Goal: Task Accomplishment & Management: Use online tool/utility

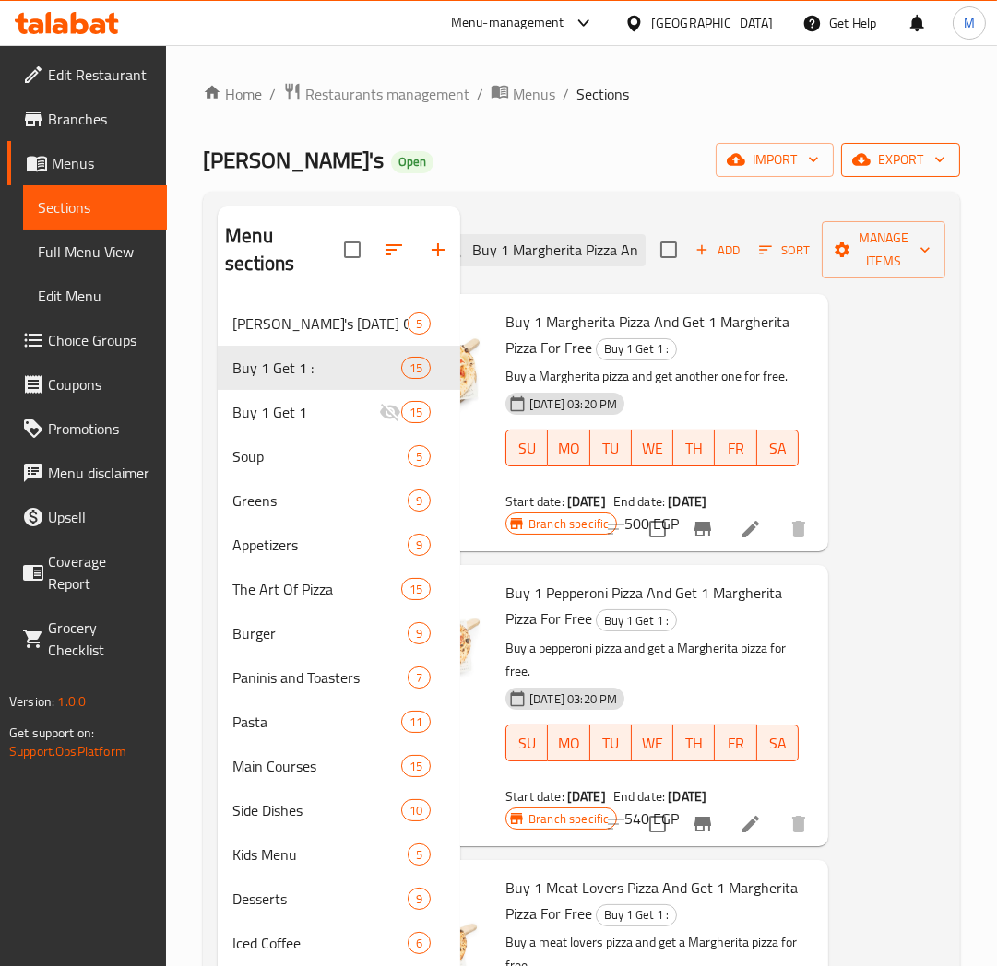
drag, startPoint x: 911, startPoint y: 126, endPoint x: 911, endPoint y: 158, distance: 31.3
click at [911, 135] on div "Home / Restaurants management / Menus / Sections [PERSON_NAME]'s Open import ex…" at bounding box center [581, 634] width 757 height 1105
click at [911, 159] on span "export" at bounding box center [899, 159] width 89 height 23
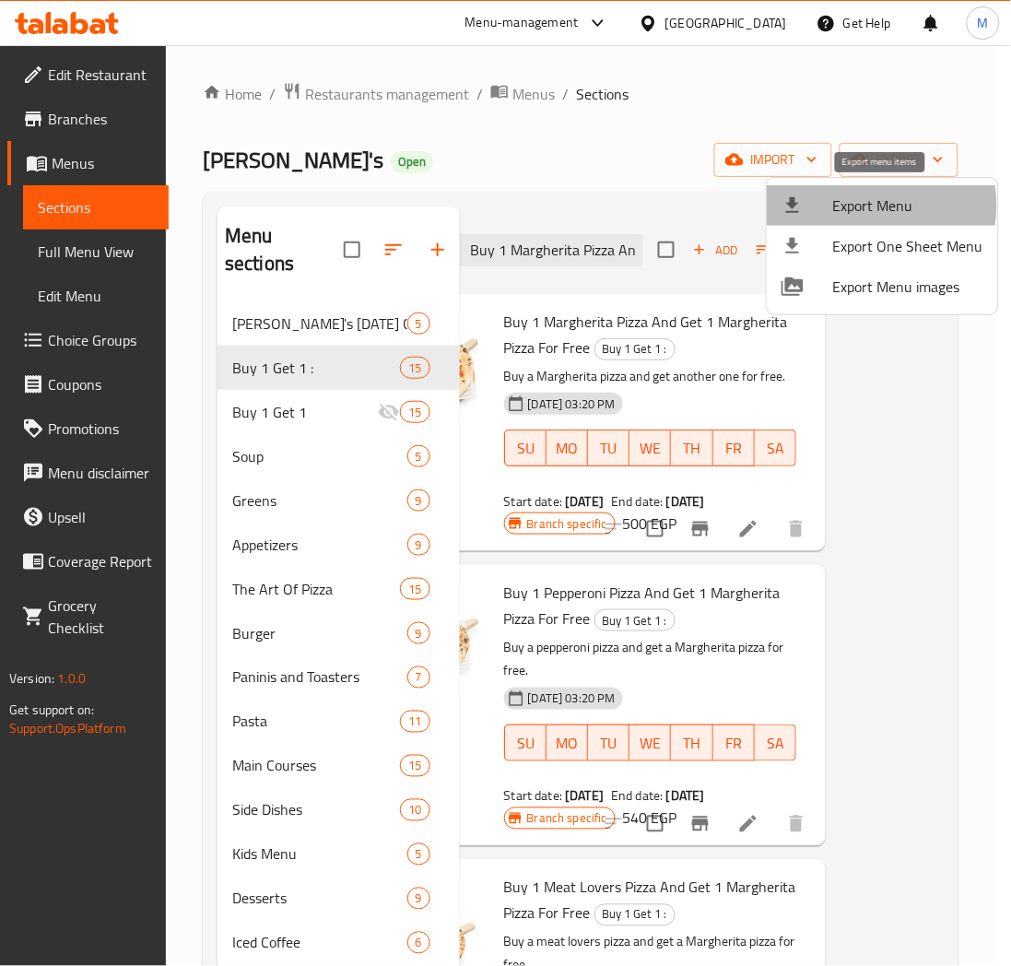
click at [869, 206] on span "Export Menu" at bounding box center [908, 206] width 150 height 22
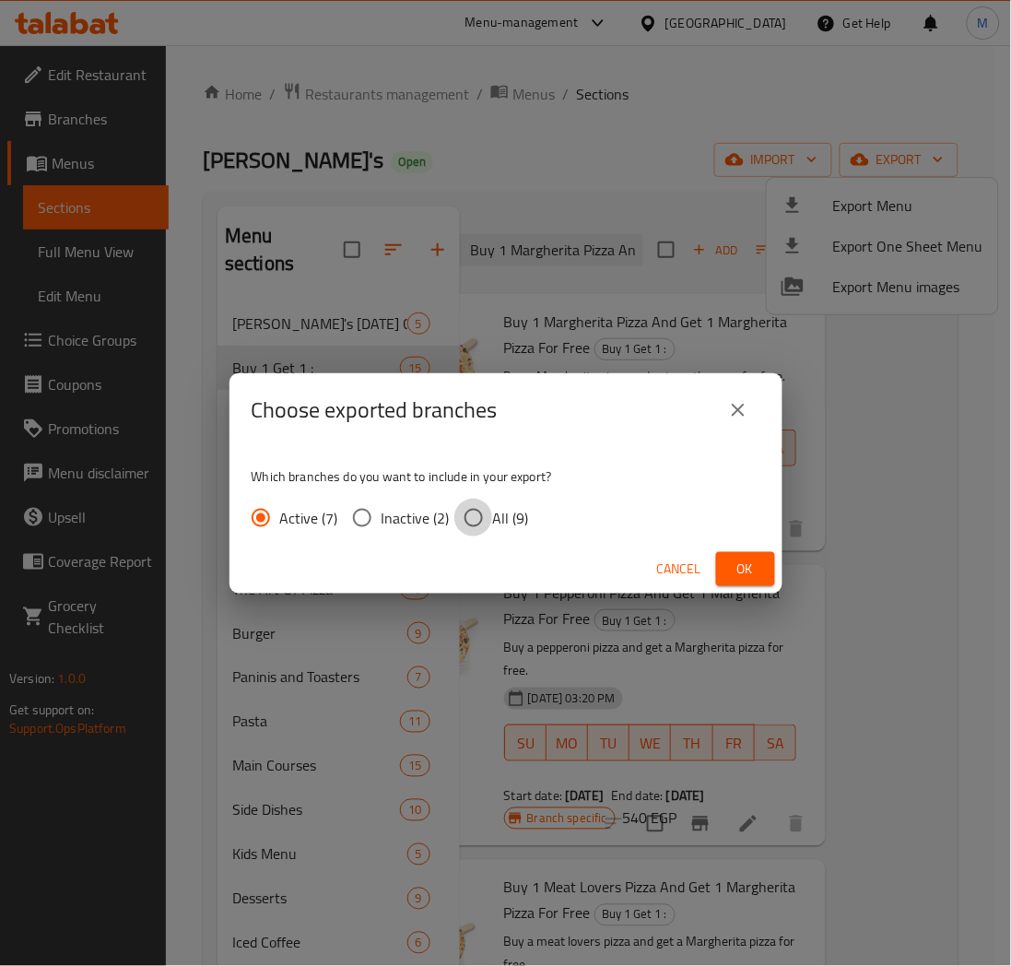
click at [467, 521] on input "All (9)" at bounding box center [473, 518] width 39 height 39
radio input "true"
click at [744, 567] on span "Ok" at bounding box center [745, 569] width 29 height 23
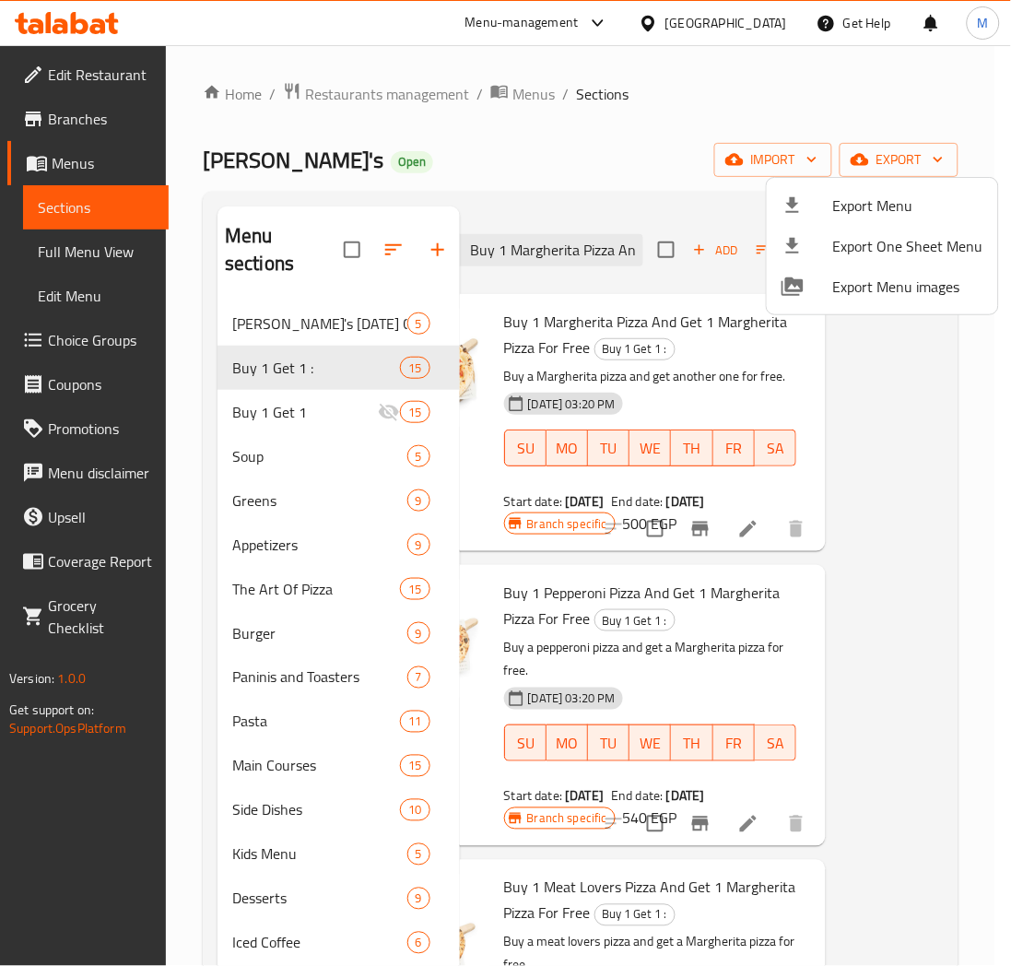
click at [548, 252] on div at bounding box center [505, 483] width 1011 height 966
click at [548, 252] on input "Buy 1 Margherita Pizza And Get 1 Margherita Pizza For Free" at bounding box center [535, 250] width 218 height 32
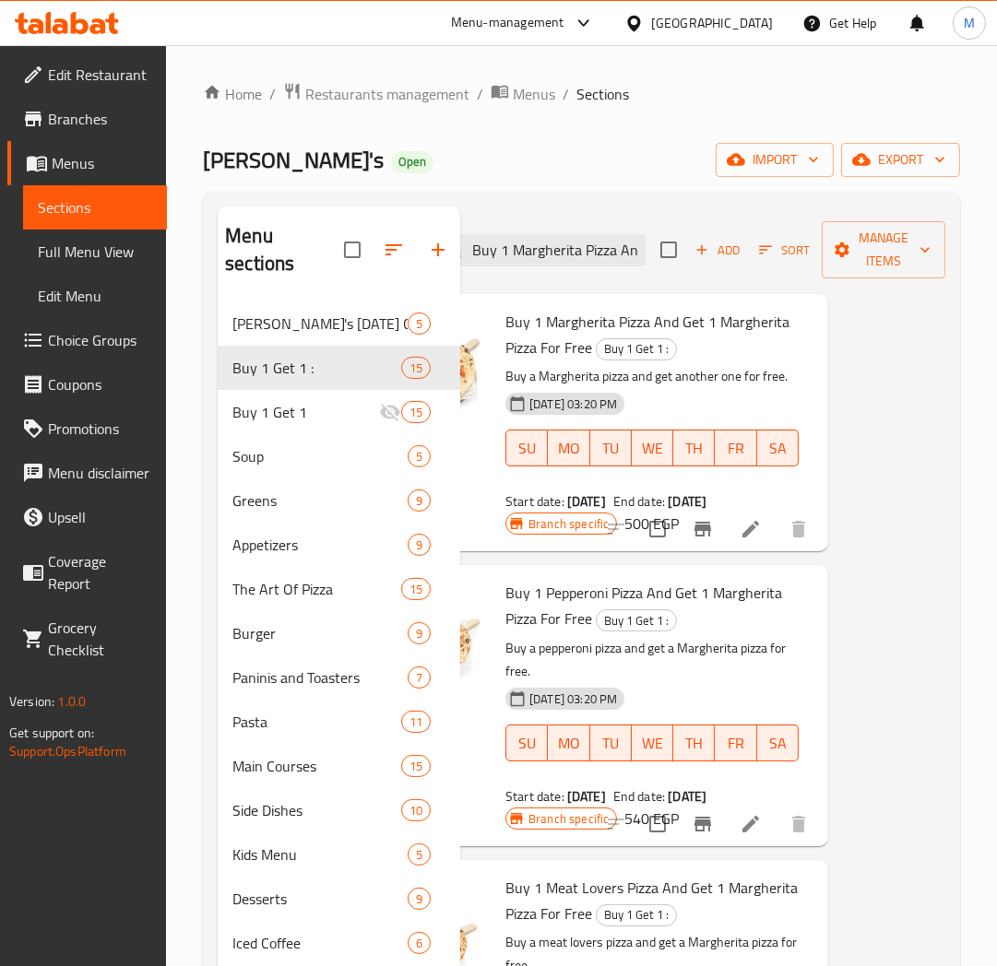
click at [548, 252] on input "Buy 1 Margherita Pizza And Get 1 Margherita Pizza For Free" at bounding box center [537, 250] width 218 height 32
paste input "search"
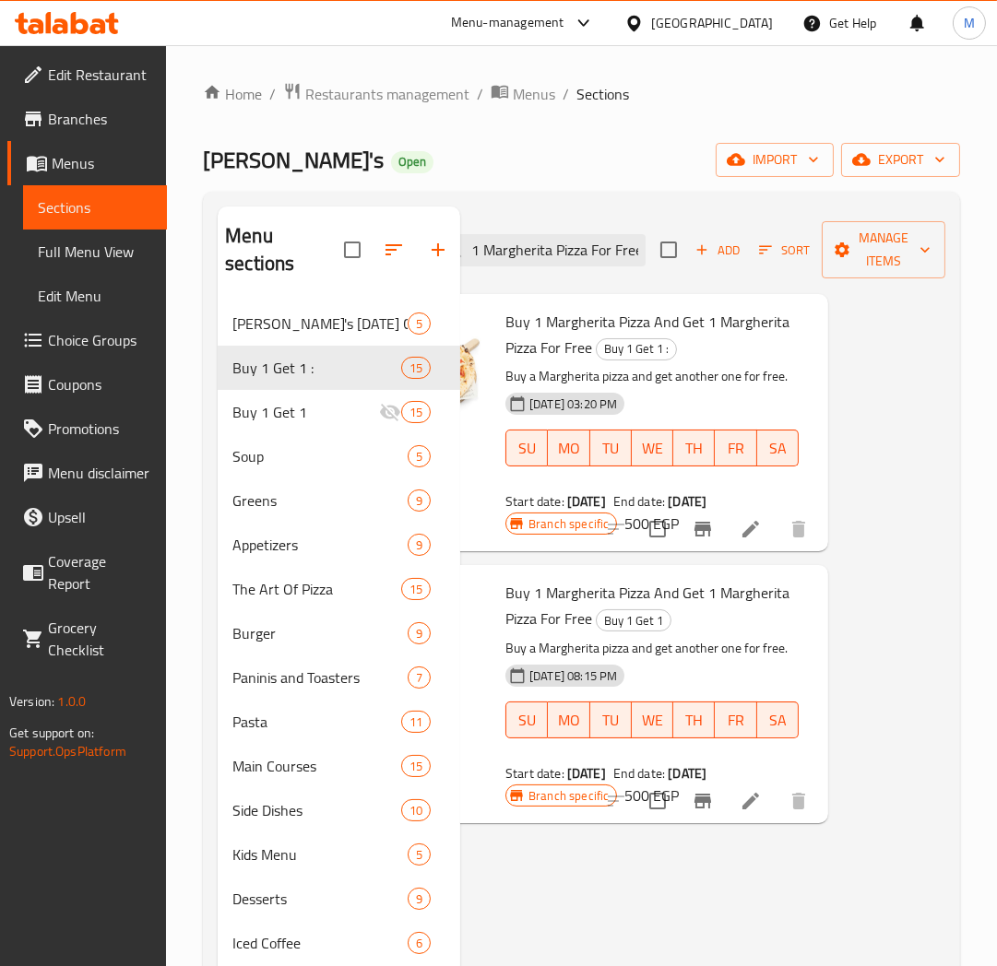
scroll to position [0, 115]
type input "Buy 1 Margherita Pizza And Get 1 Margherita Pizza For Free"
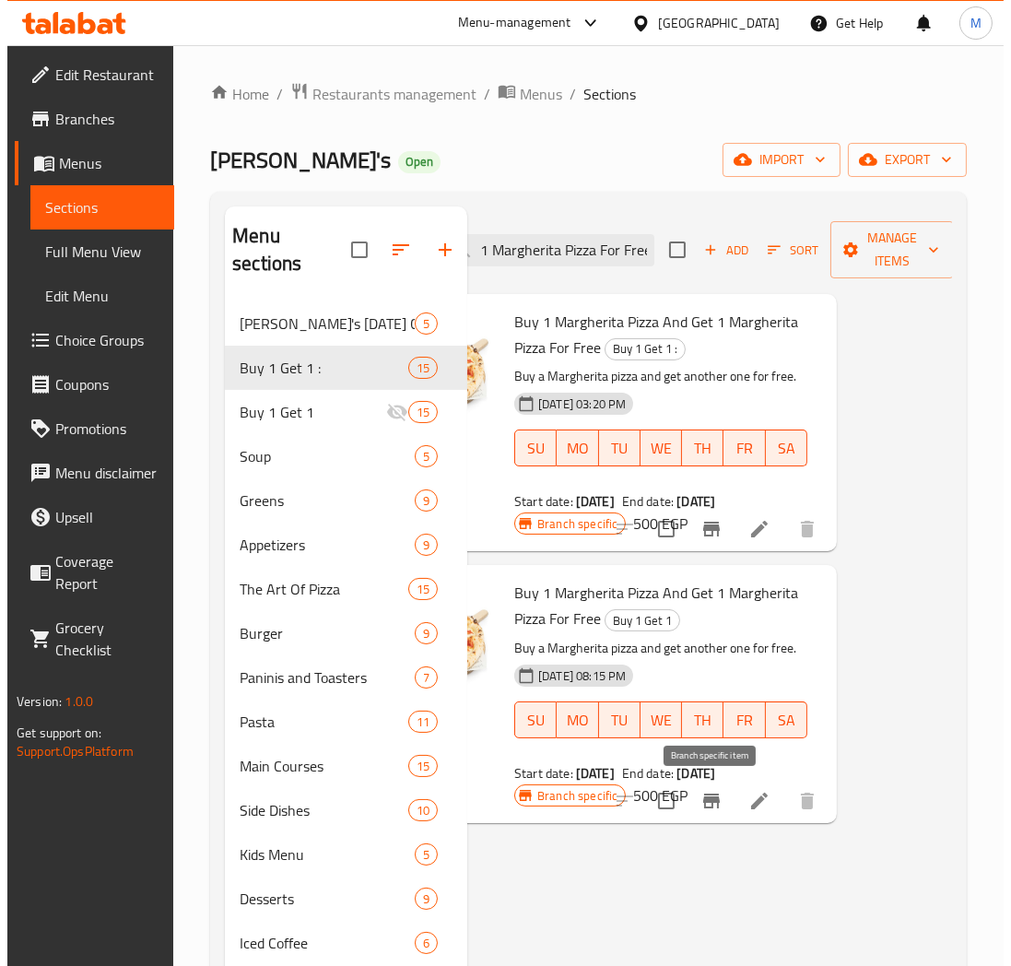
scroll to position [0, 0]
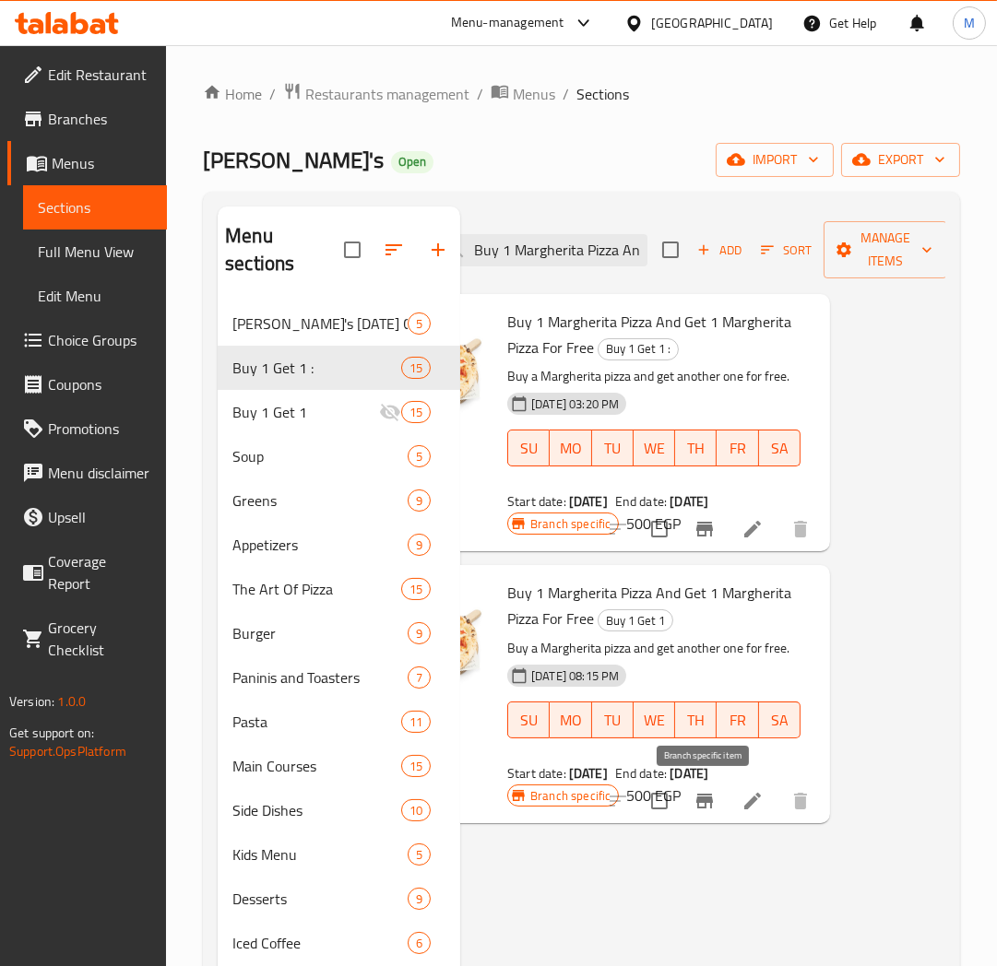
click at [702, 800] on icon "Branch-specific-item" at bounding box center [704, 801] width 17 height 15
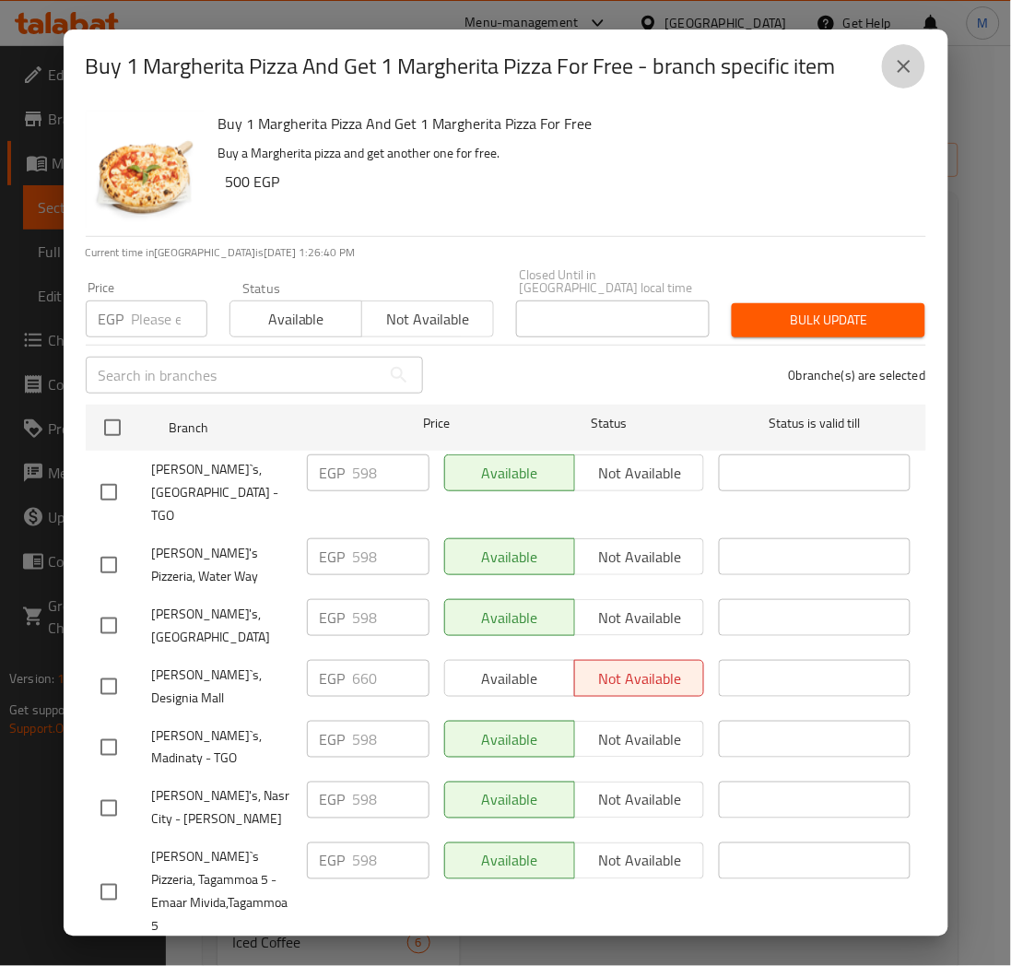
click at [897, 63] on icon "close" at bounding box center [904, 66] width 22 height 22
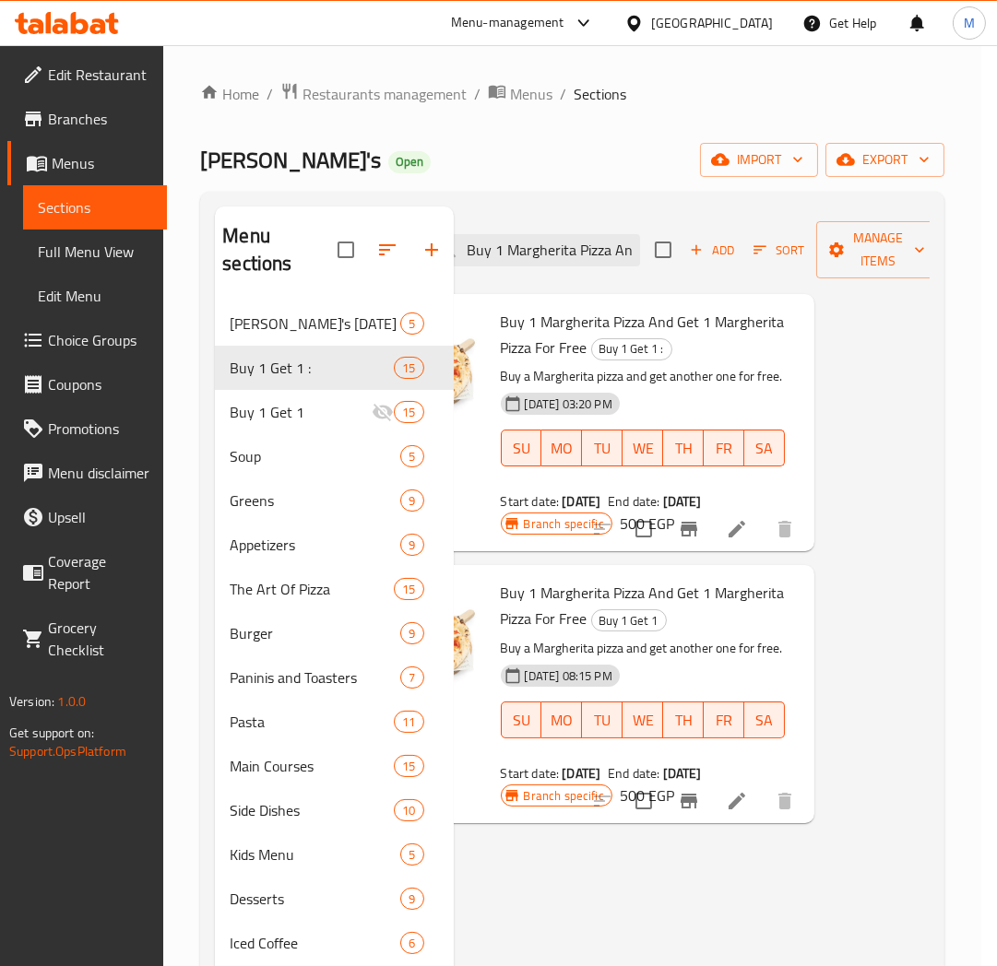
scroll to position [0, 106]
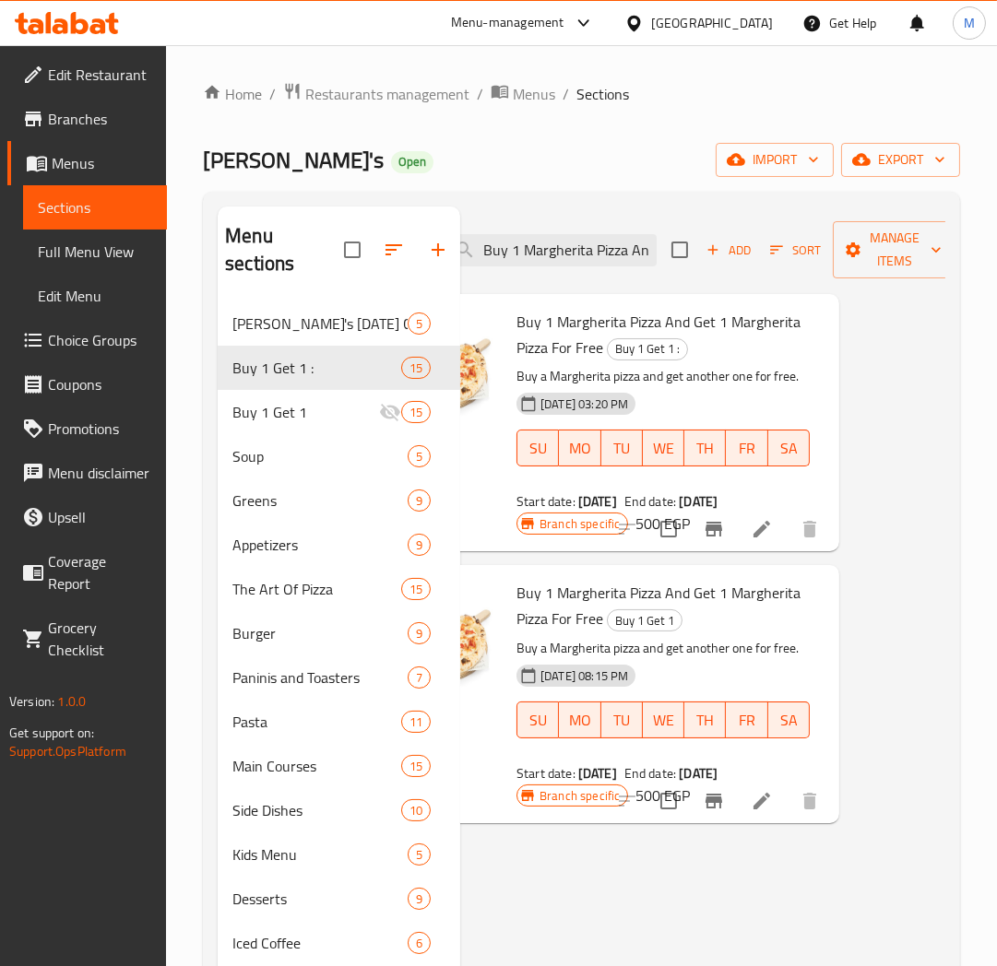
click at [713, 533] on icon "Branch-specific-item" at bounding box center [713, 529] width 22 height 22
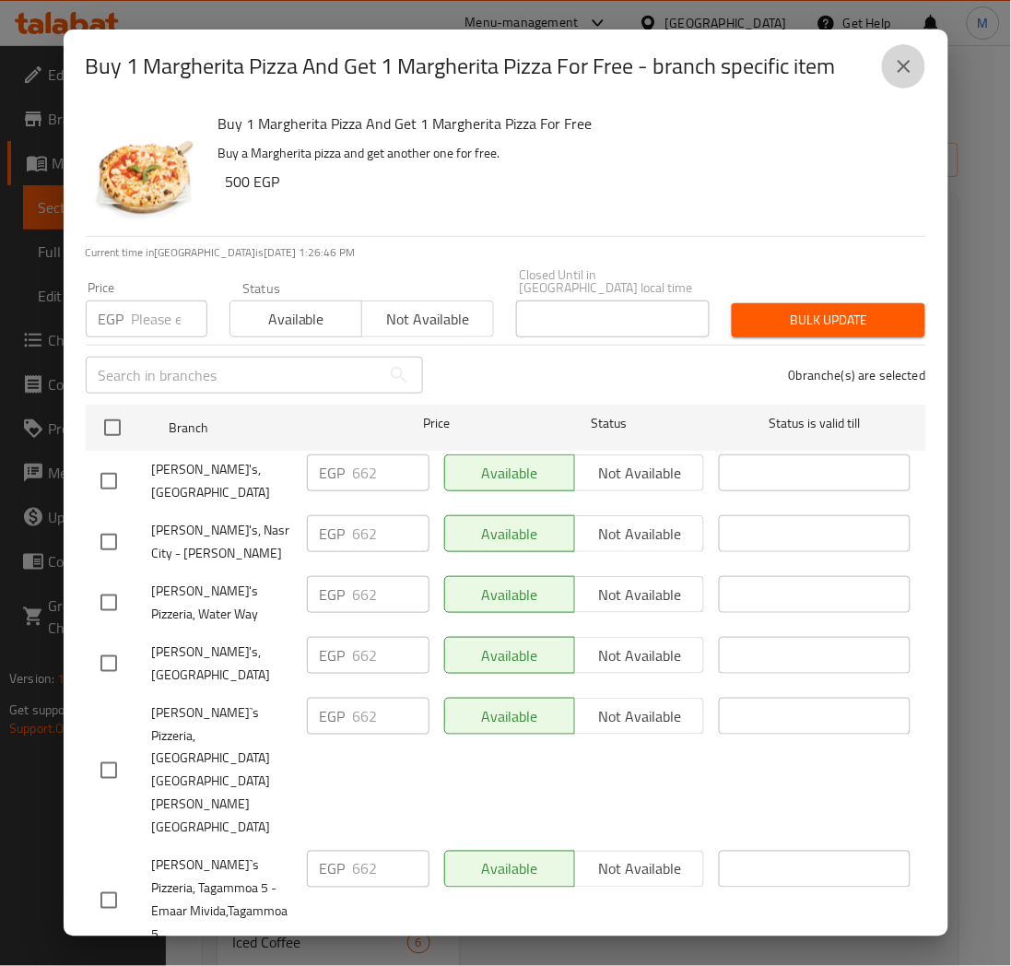
click at [907, 61] on icon "close" at bounding box center [904, 66] width 22 height 22
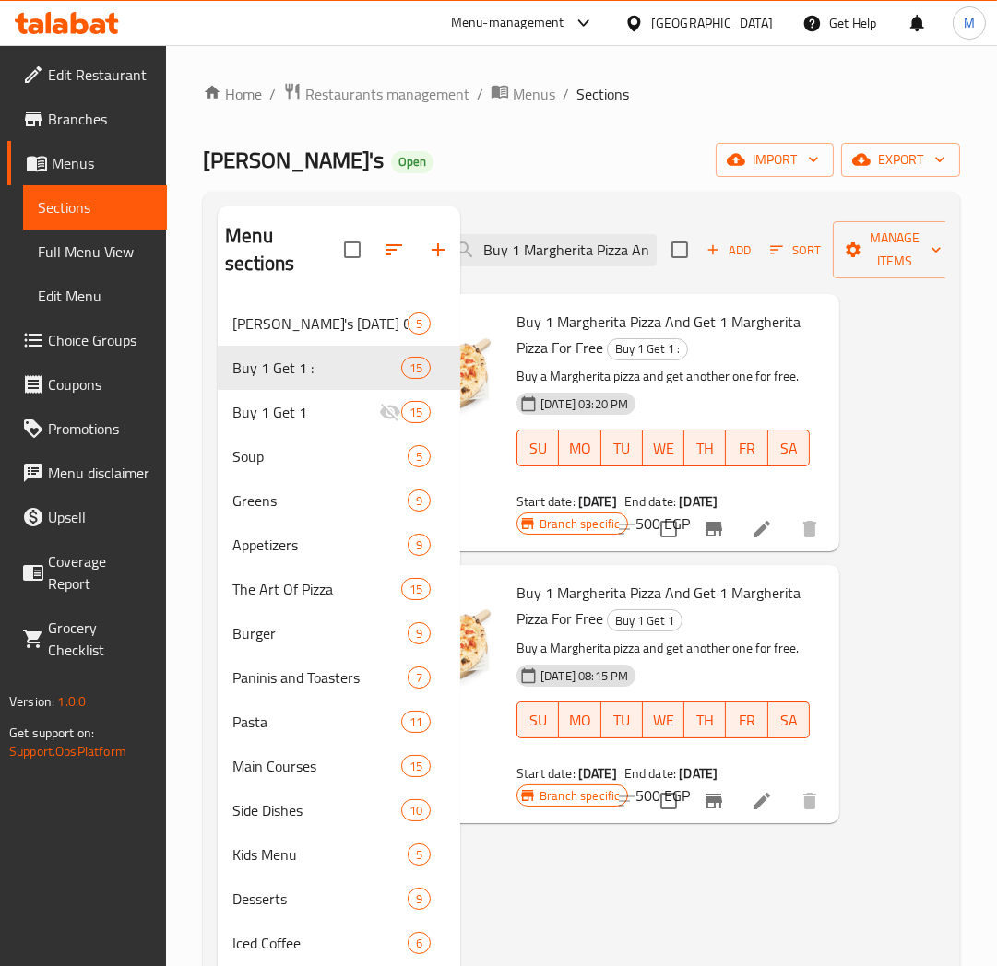
click at [63, 113] on span "Branches" at bounding box center [100, 119] width 104 height 22
